Goal: Transaction & Acquisition: Download file/media

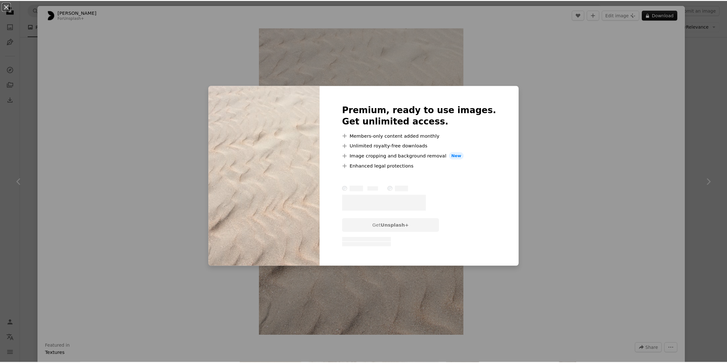
scroll to position [3049, 0]
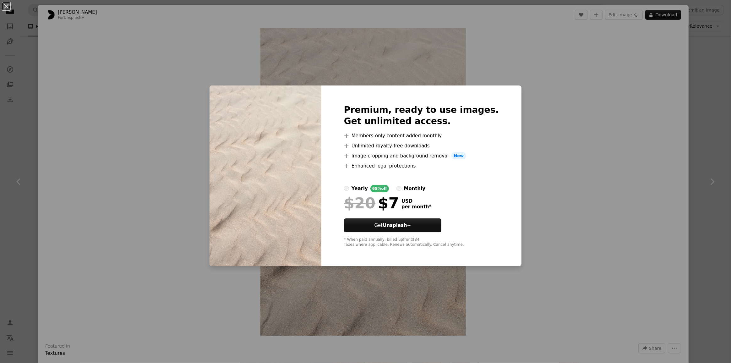
click at [689, 106] on div "An X shape Premium, ready to use images. Get unlimited access. A plus sign Memb…" at bounding box center [365, 181] width 731 height 363
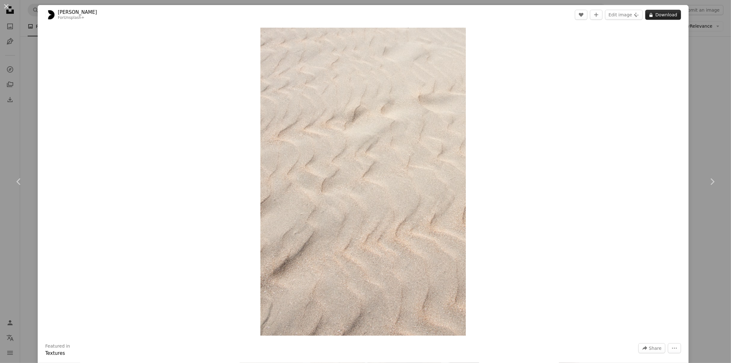
click at [668, 14] on button "A lock Download" at bounding box center [663, 15] width 36 height 10
click at [693, 99] on div "An X shape Chevron left Chevron right [PERSON_NAME] For Unsplash+ A heart A plu…" at bounding box center [365, 181] width 731 height 363
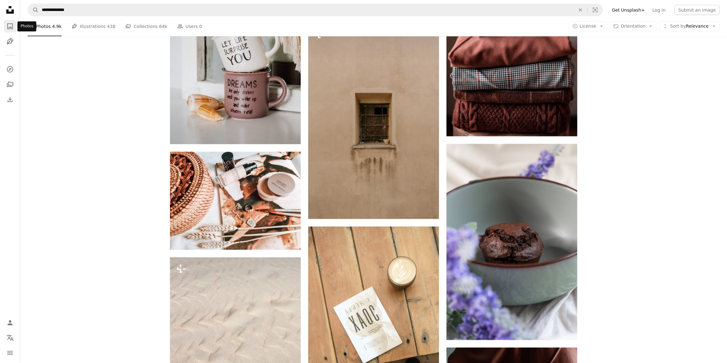
click at [13, 27] on icon "A photo" at bounding box center [10, 27] width 8 height 8
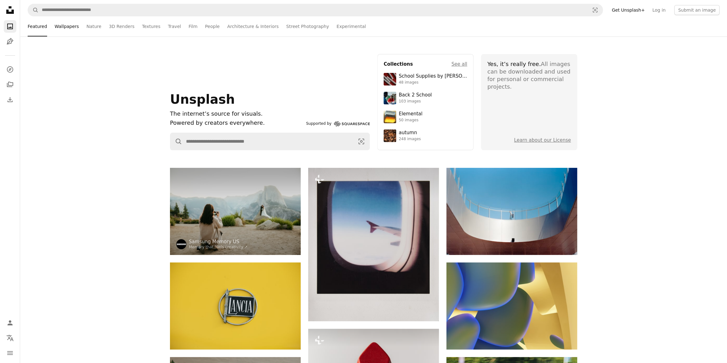
click at [60, 26] on link "Wallpapers" at bounding box center [67, 26] width 24 height 20
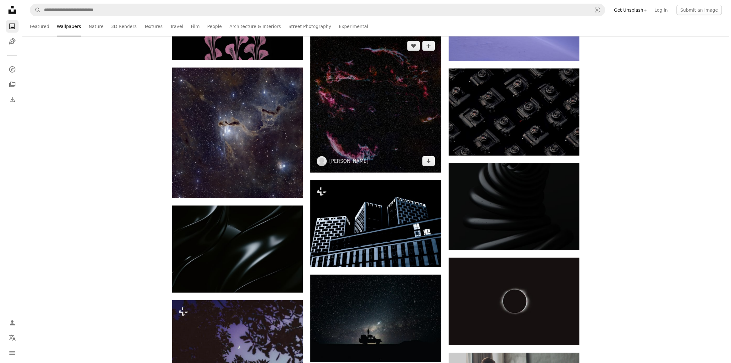
scroll to position [1513, 0]
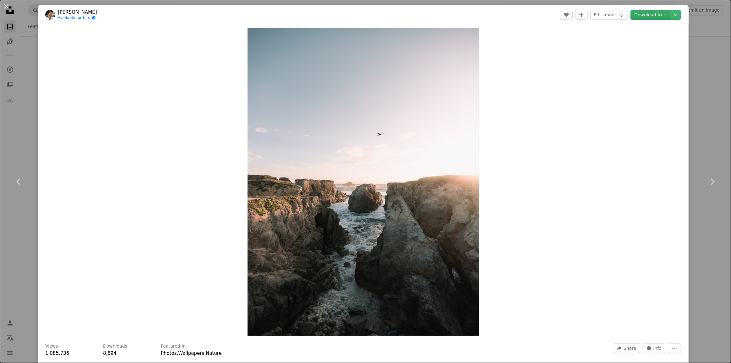
click at [642, 14] on link "Download free" at bounding box center [650, 15] width 40 height 10
